Goal: Navigation & Orientation: Find specific page/section

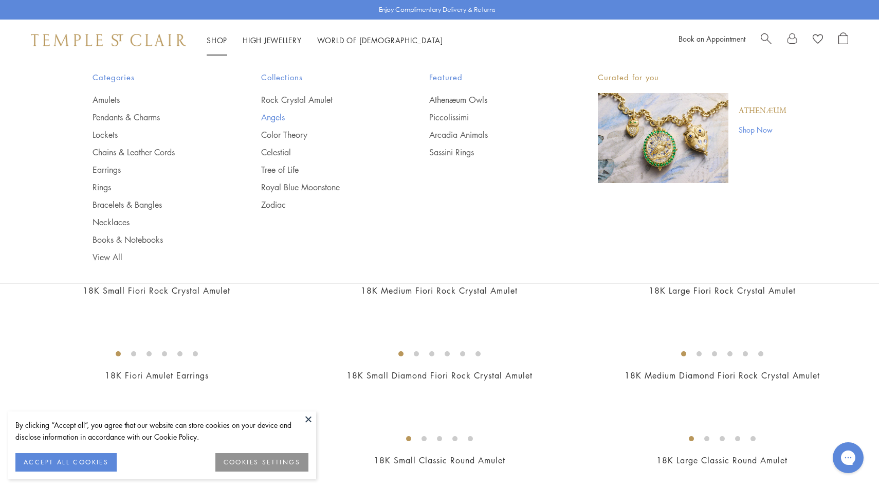
click at [276, 115] on link "Angels" at bounding box center [324, 117] width 127 height 11
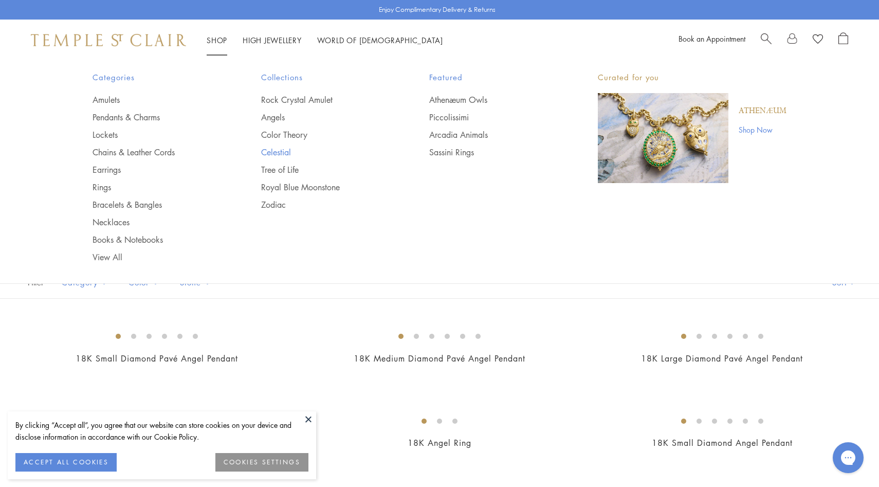
click at [277, 150] on link "Celestial" at bounding box center [324, 151] width 127 height 11
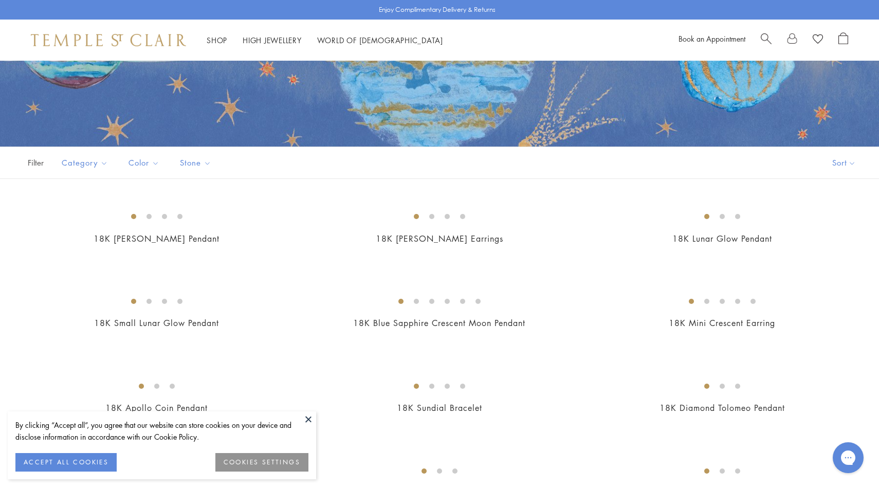
scroll to position [159, 0]
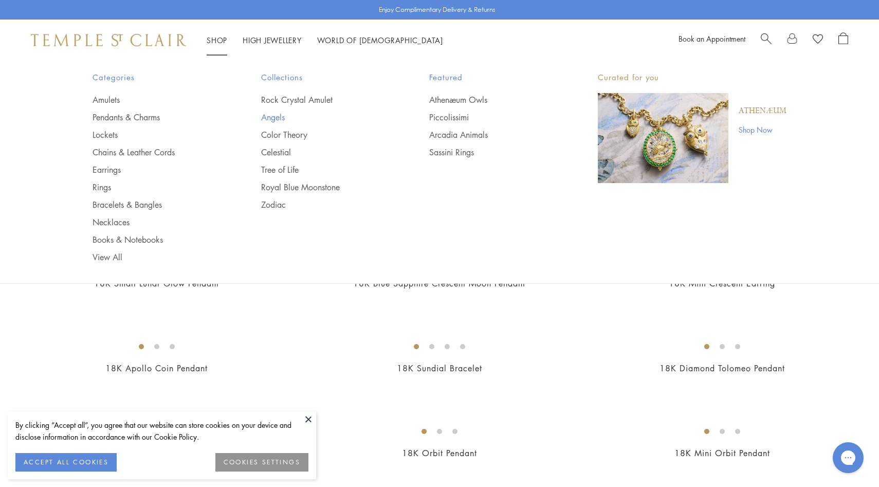
click at [282, 114] on link "Angels" at bounding box center [324, 117] width 127 height 11
